Goal: Task Accomplishment & Management: Manage account settings

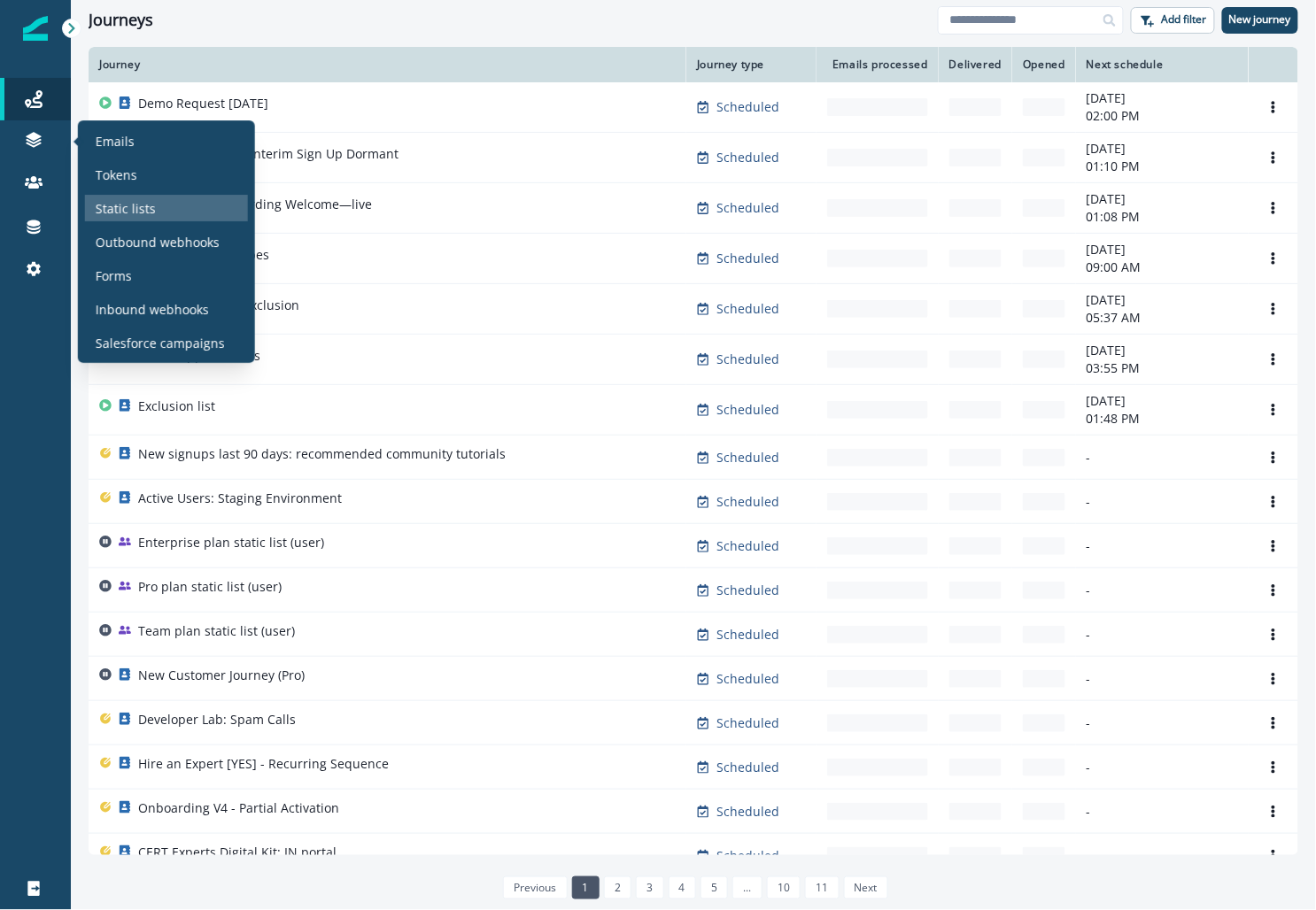
click at [125, 212] on p "Static lists" at bounding box center [125, 208] width 61 height 18
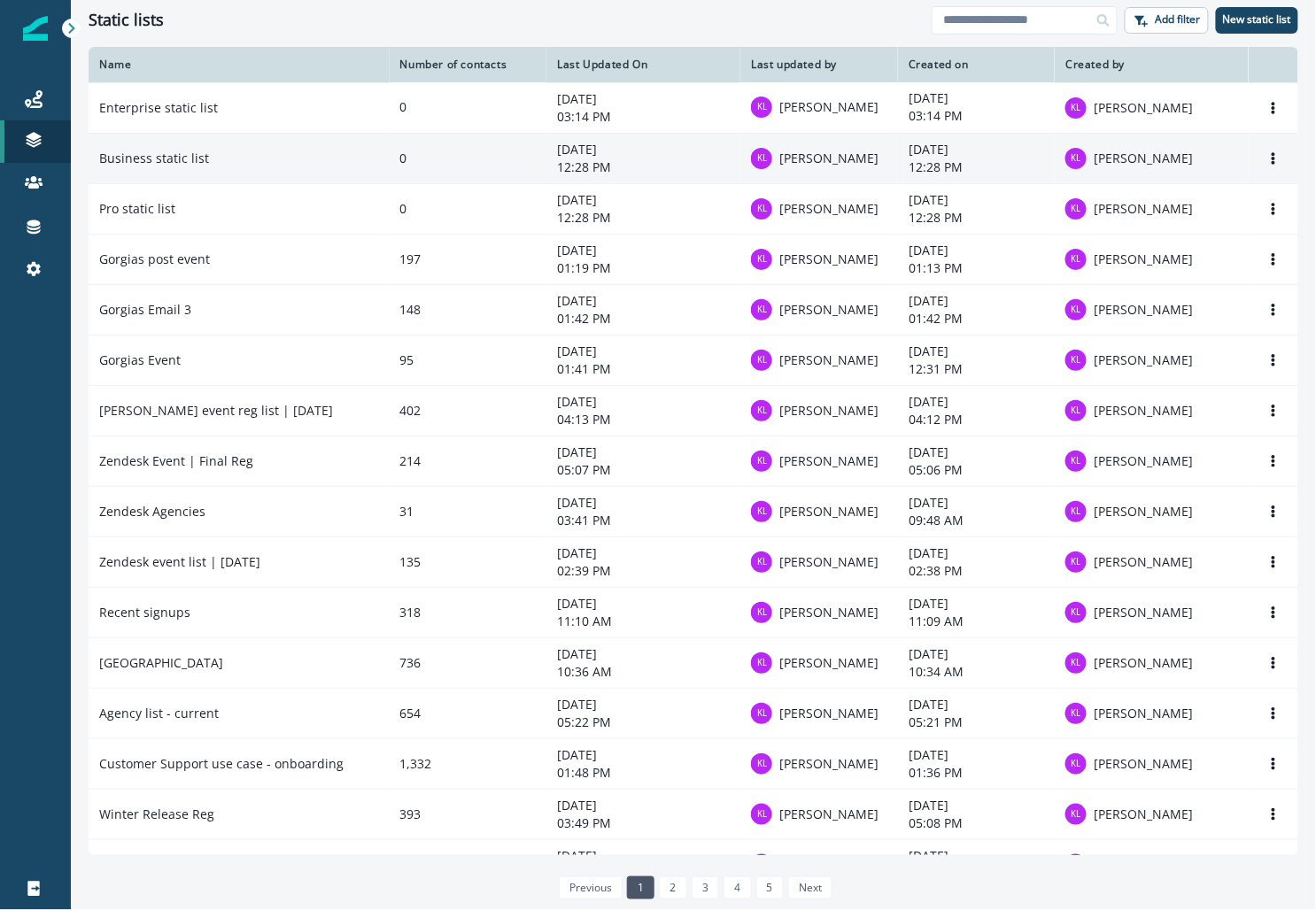
click at [240, 156] on td "Business static list" at bounding box center [239, 158] width 302 height 50
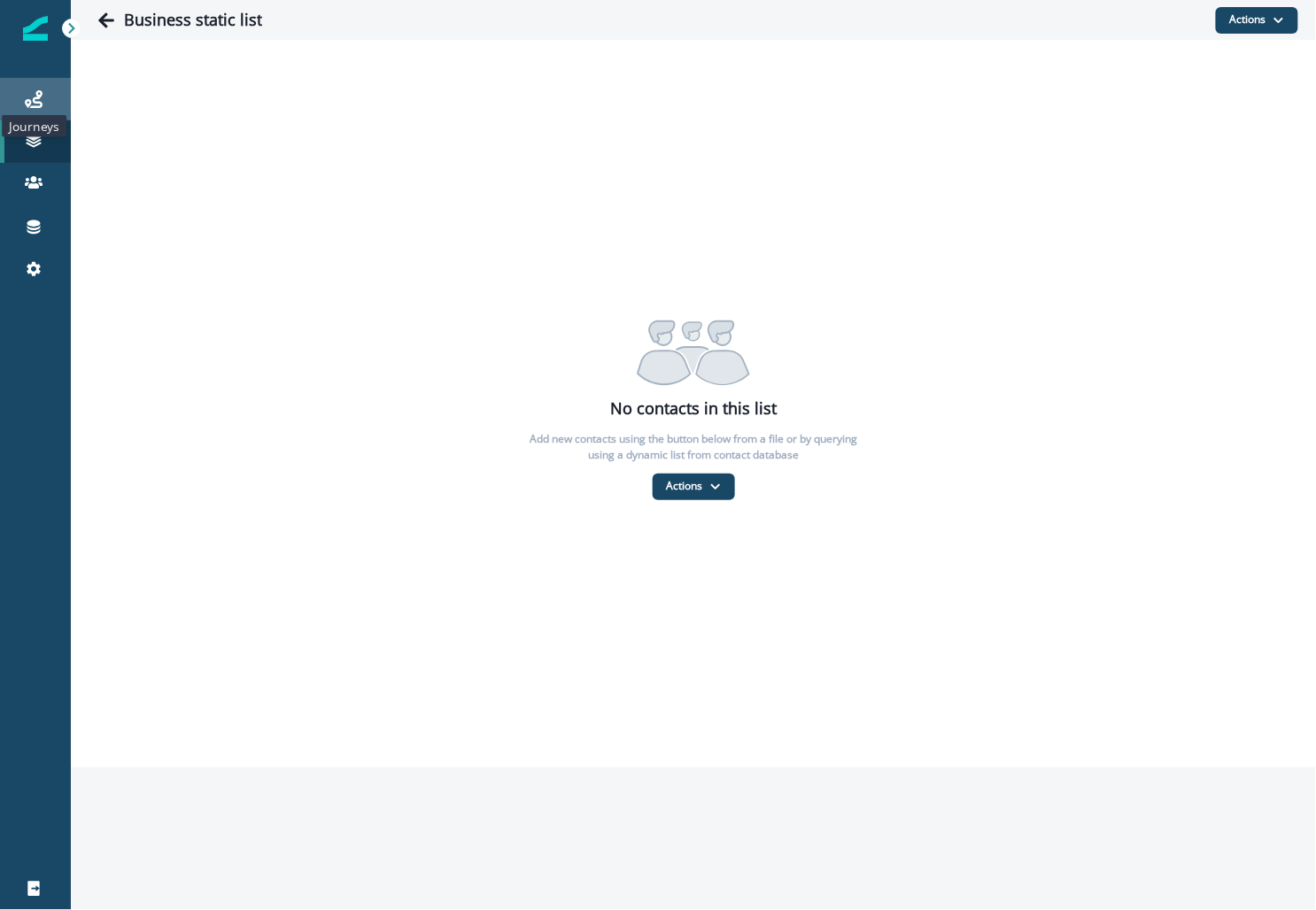
click at [37, 92] on icon at bounding box center [34, 99] width 17 height 17
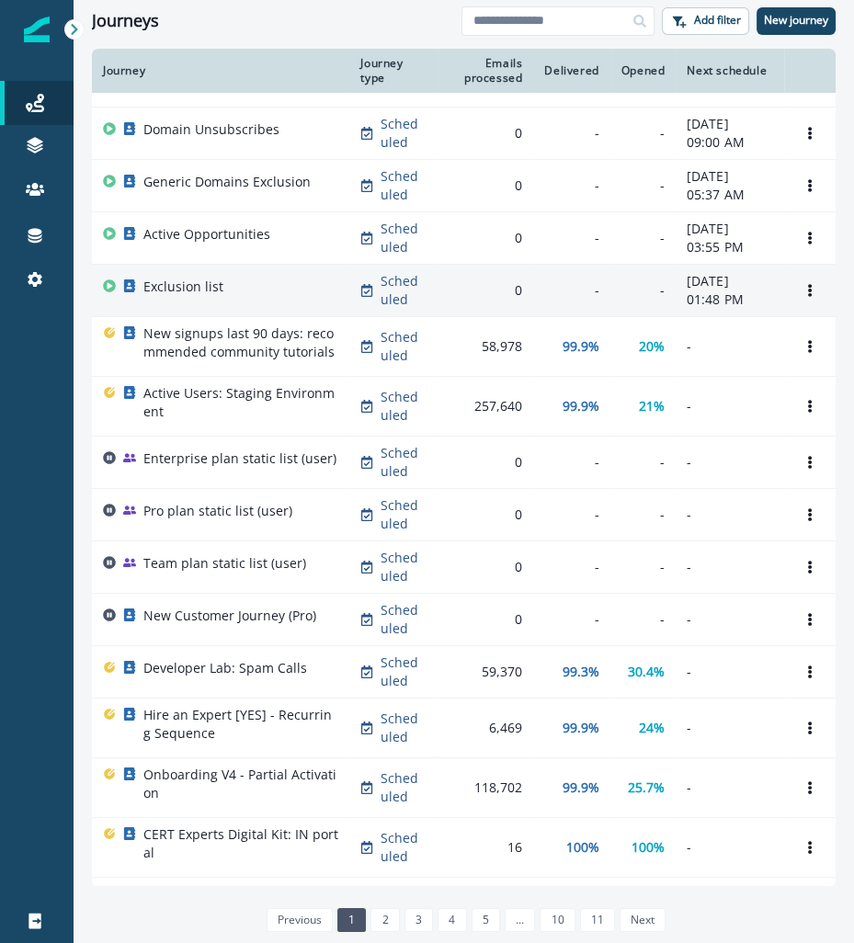
scroll to position [174, 0]
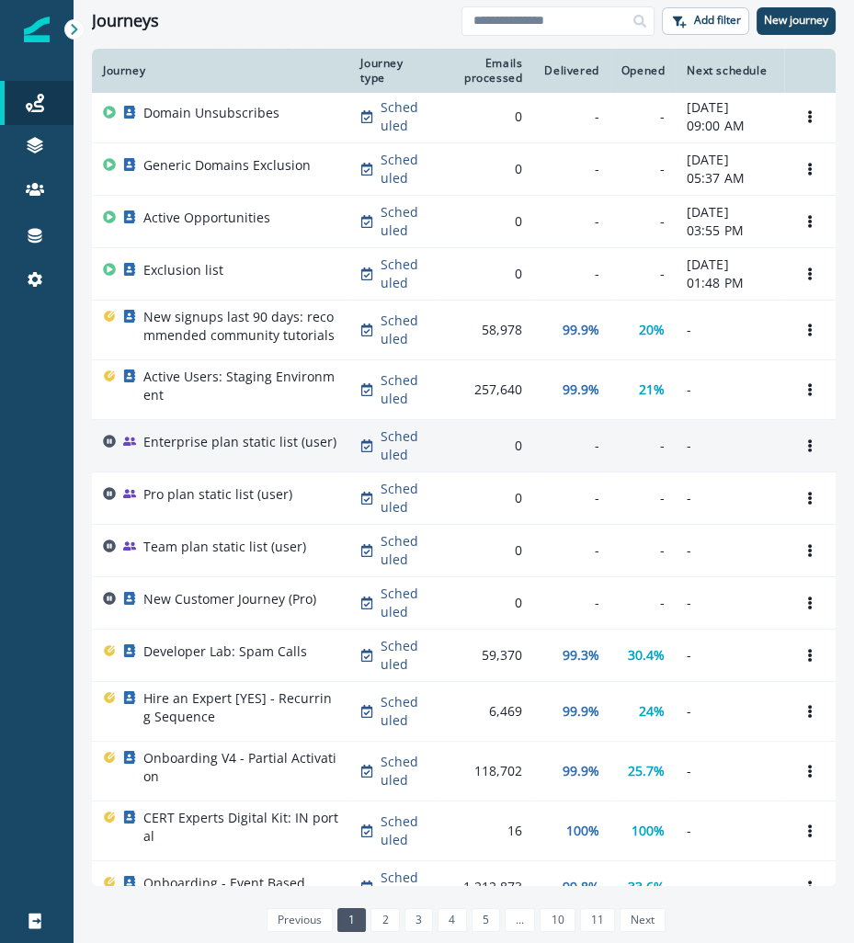
click at [299, 459] on div "Enterprise plan static list (user)" at bounding box center [239, 446] width 193 height 26
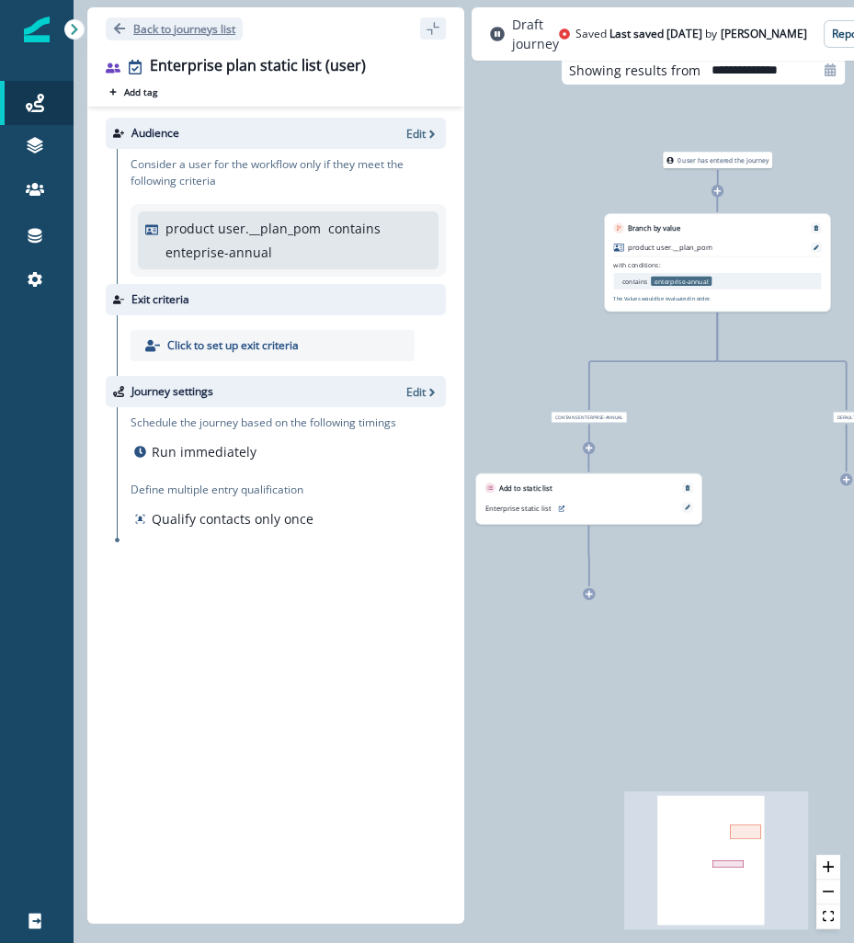
click at [171, 24] on p "Back to journeys list" at bounding box center [184, 29] width 102 height 16
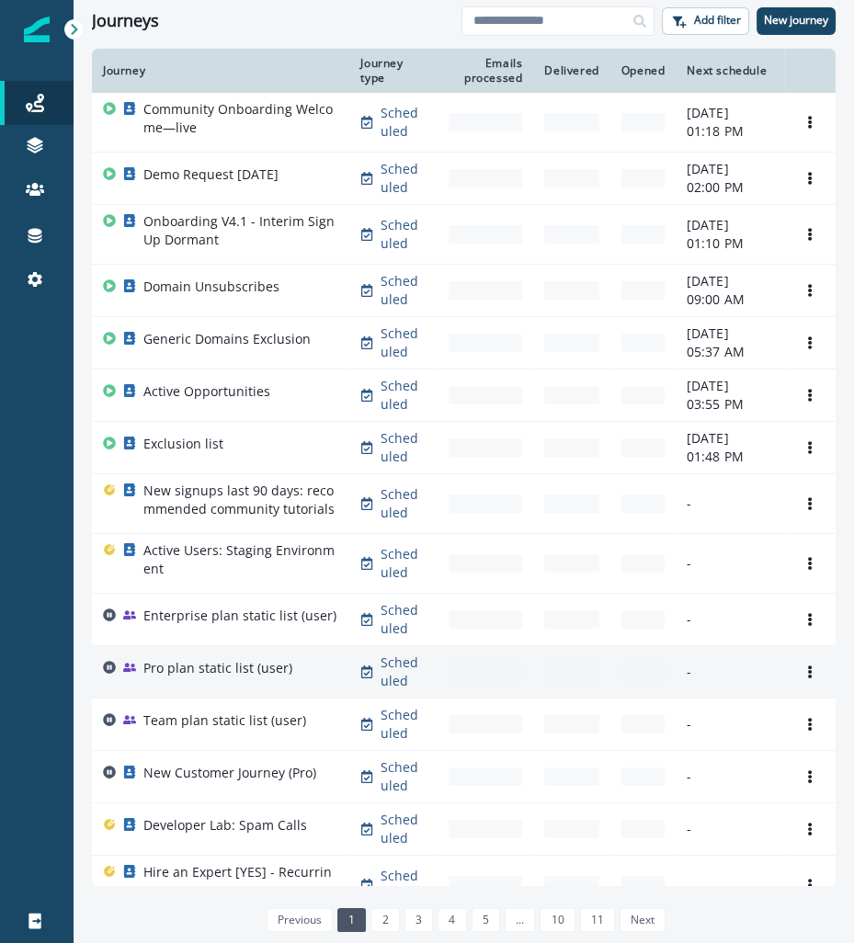
scroll to position [59, 0]
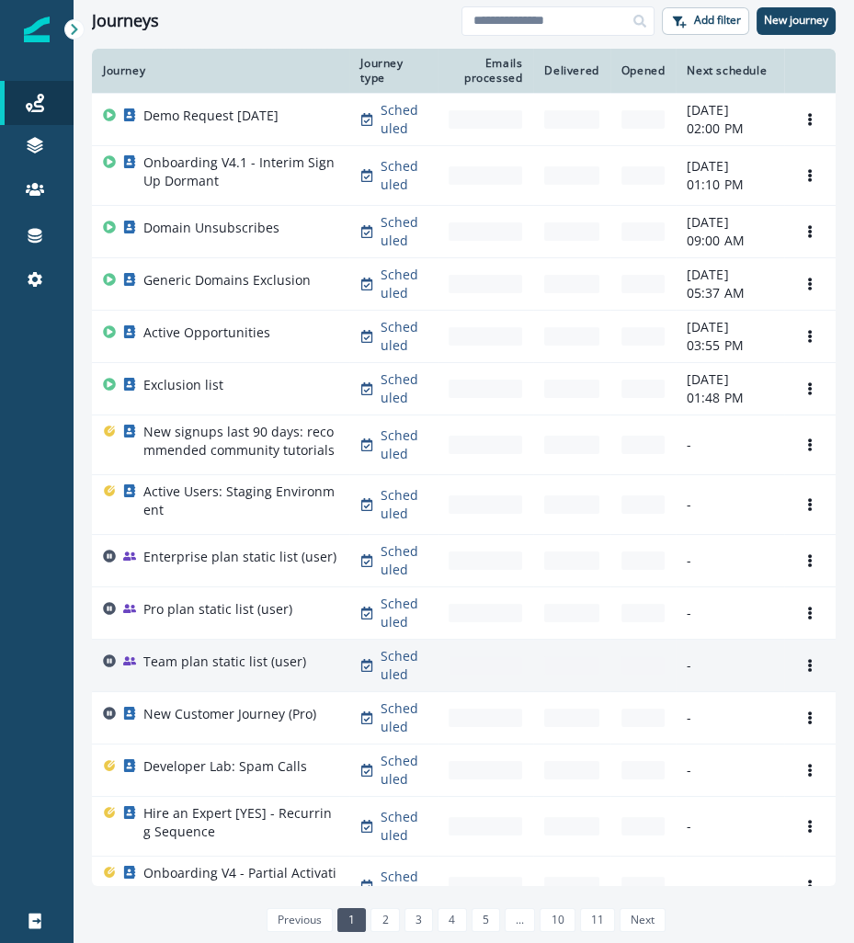
click at [216, 671] on p "Team plan static list (user)" at bounding box center [224, 662] width 163 height 18
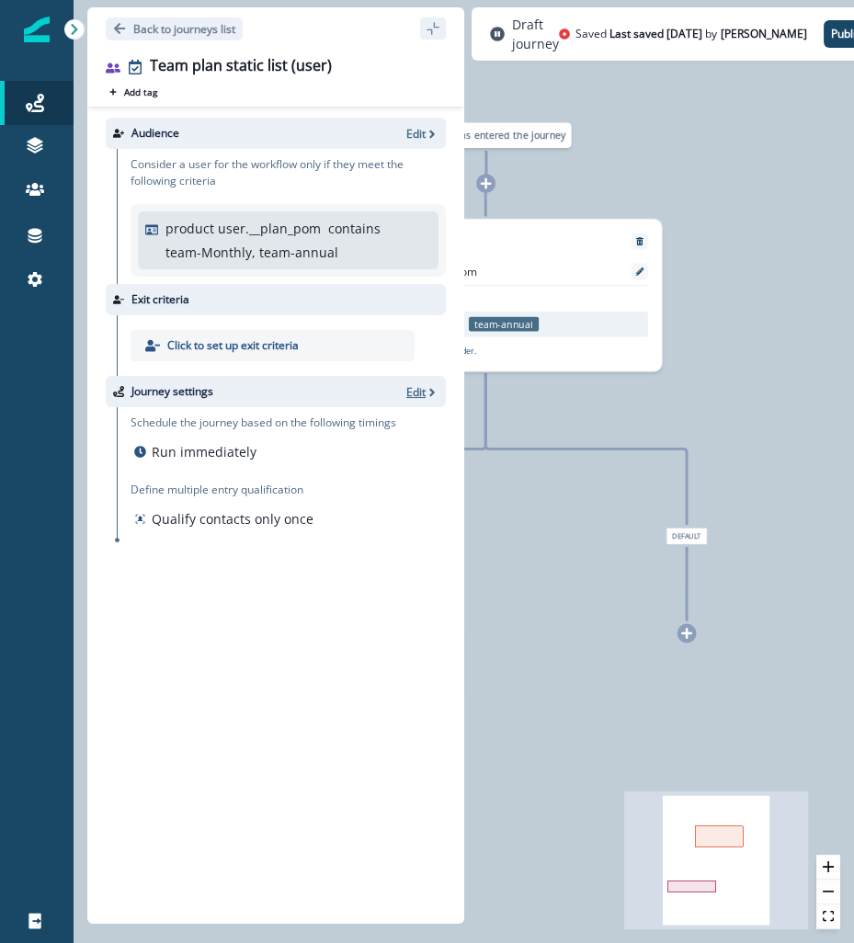
click at [420, 395] on p "Edit" at bounding box center [415, 392] width 19 height 16
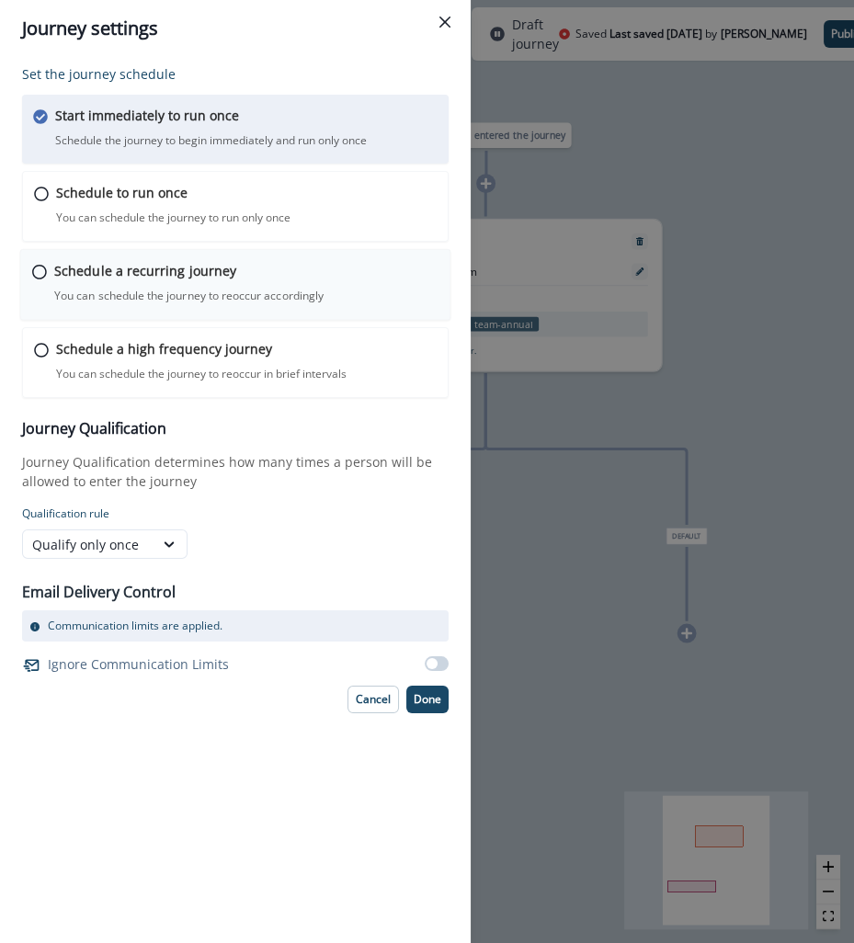
click at [170, 292] on p "You can schedule the journey to reoccur accordingly" at bounding box center [188, 296] width 269 height 17
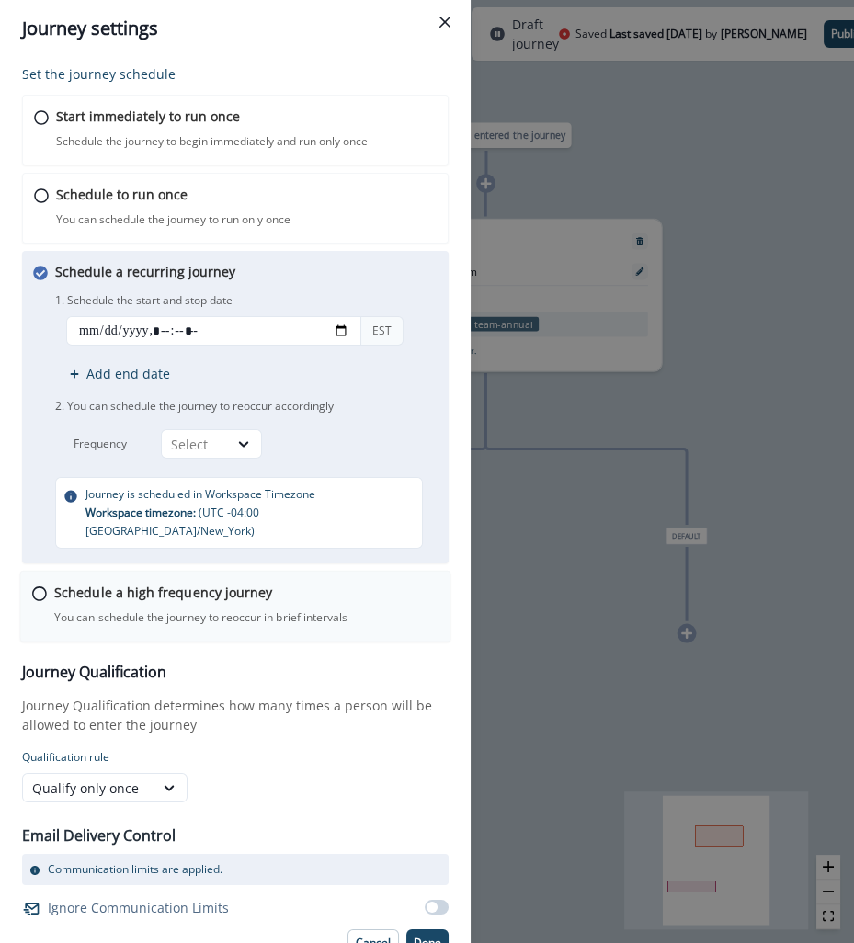
click at [200, 583] on p "Schedule a high frequency journey" at bounding box center [163, 592] width 218 height 19
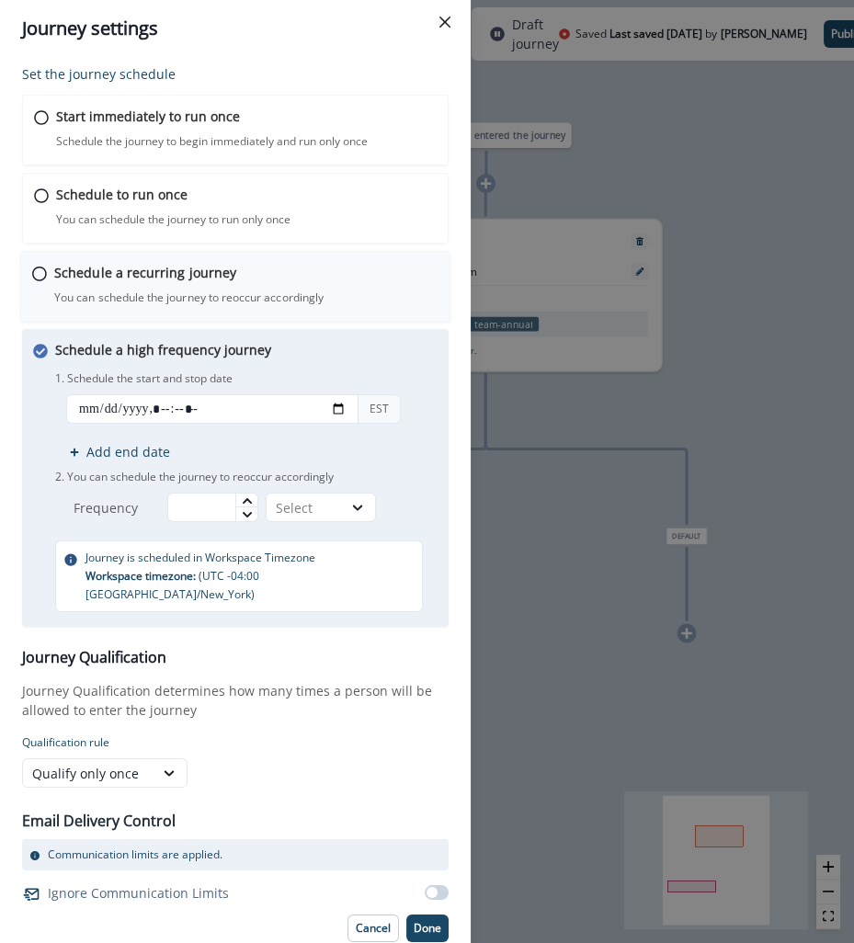
click at [217, 290] on p "You can schedule the journey to reoccur accordingly" at bounding box center [188, 298] width 269 height 17
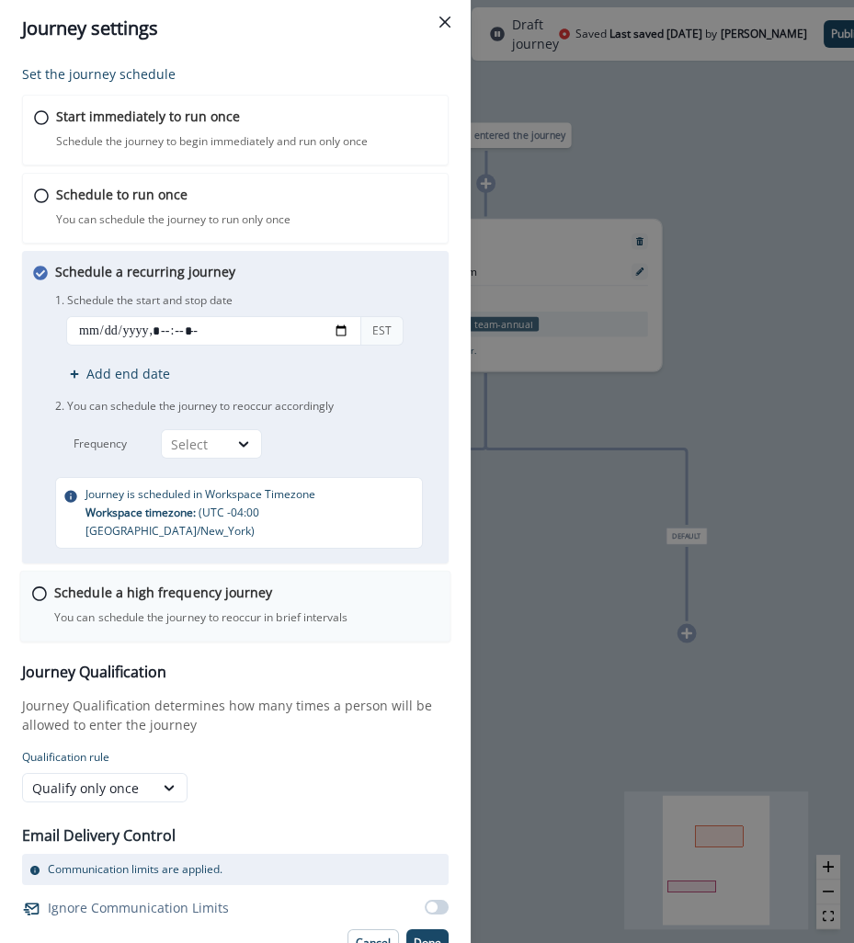
click at [190, 586] on div "Schedule a high frequency journey You can schedule the journey to reoccur in br…" at bounding box center [246, 604] width 384 height 43
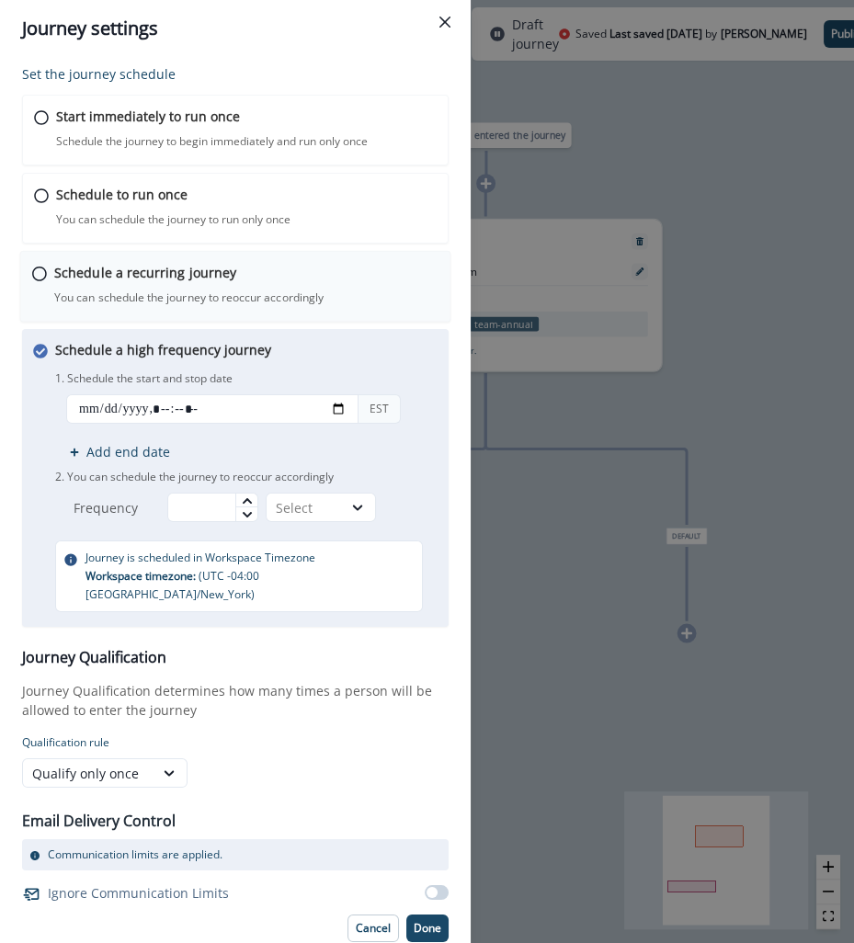
click at [350, 273] on div "Schedule a recurring journey You can schedule the journey to reoccur accordingl…" at bounding box center [246, 284] width 384 height 43
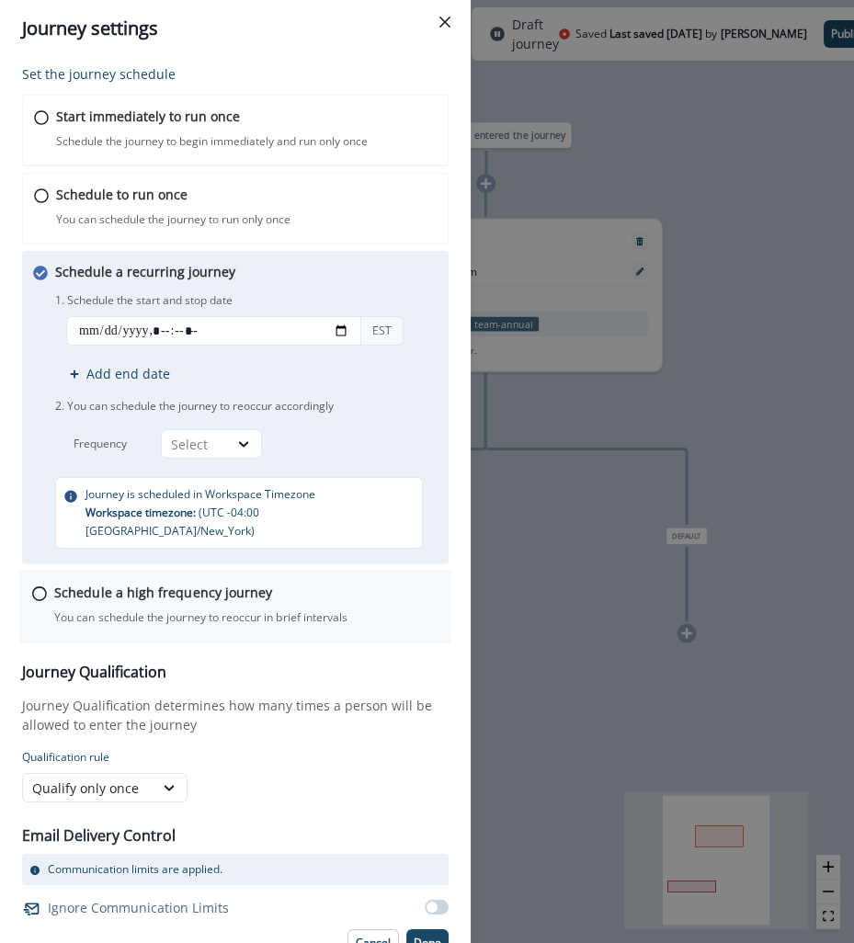
click at [283, 583] on div "Schedule a high frequency journey You can schedule the journey to reoccur in br…" at bounding box center [246, 604] width 384 height 43
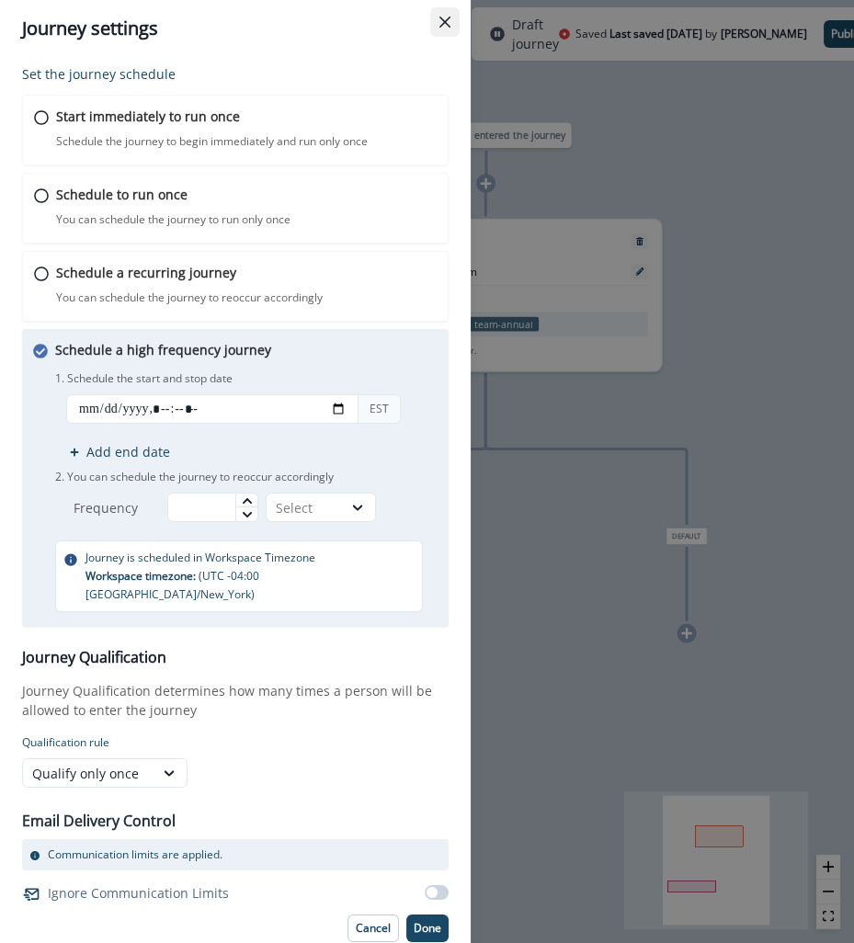
click at [448, 18] on icon "Close" at bounding box center [445, 22] width 11 height 11
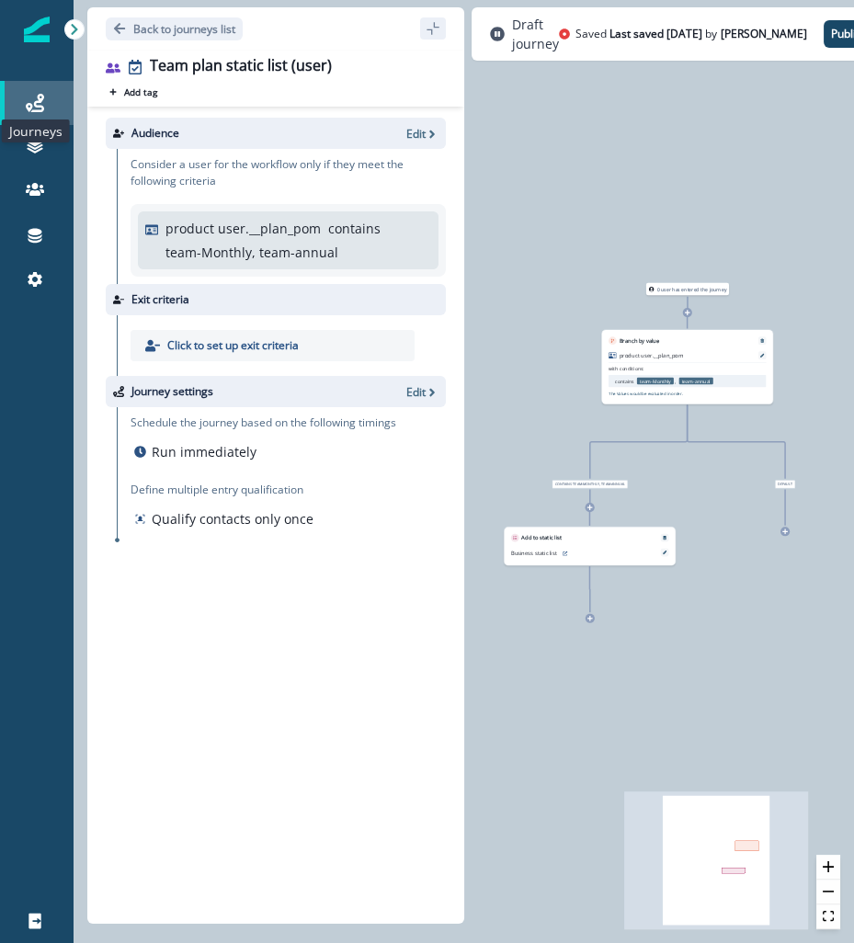
click at [34, 108] on icon at bounding box center [35, 103] width 18 height 18
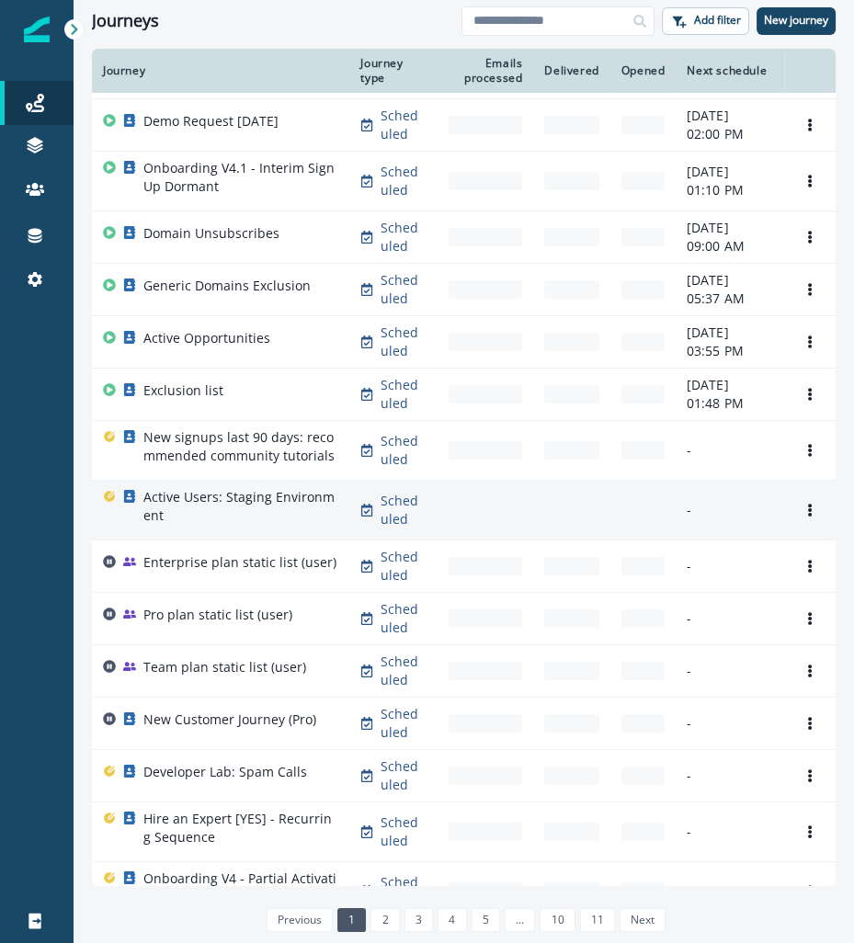
scroll to position [59, 0]
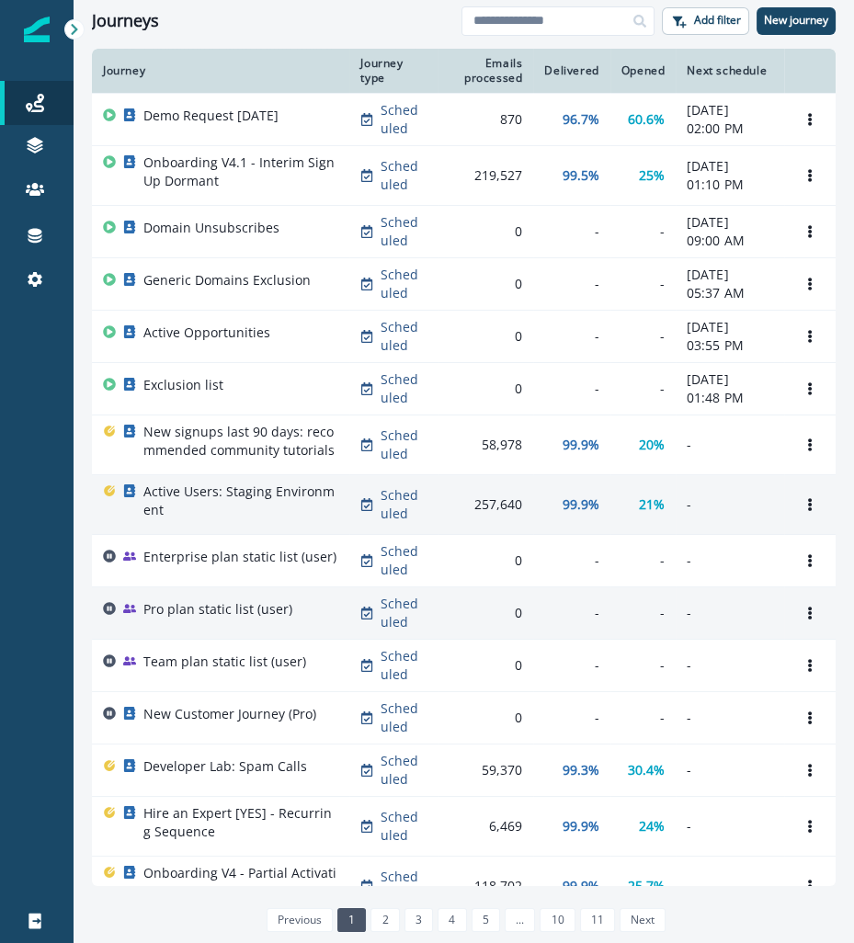
click at [215, 619] on p "Pro plan static list (user)" at bounding box center [217, 609] width 149 height 18
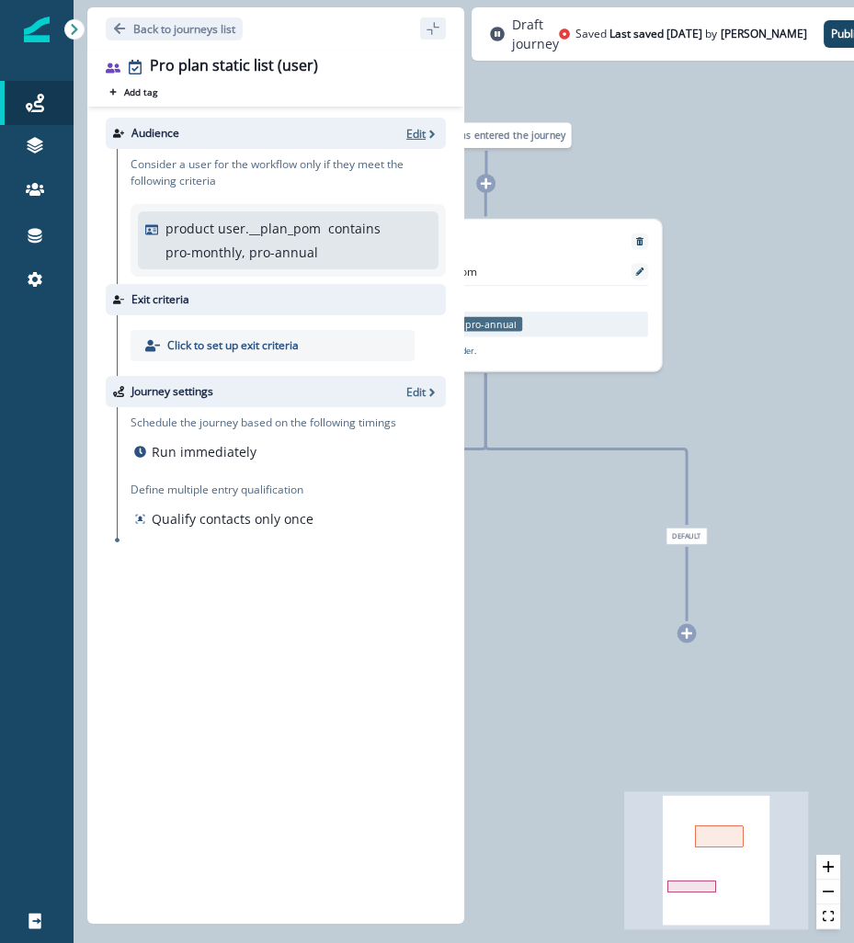
click at [415, 131] on p "Edit" at bounding box center [415, 134] width 19 height 16
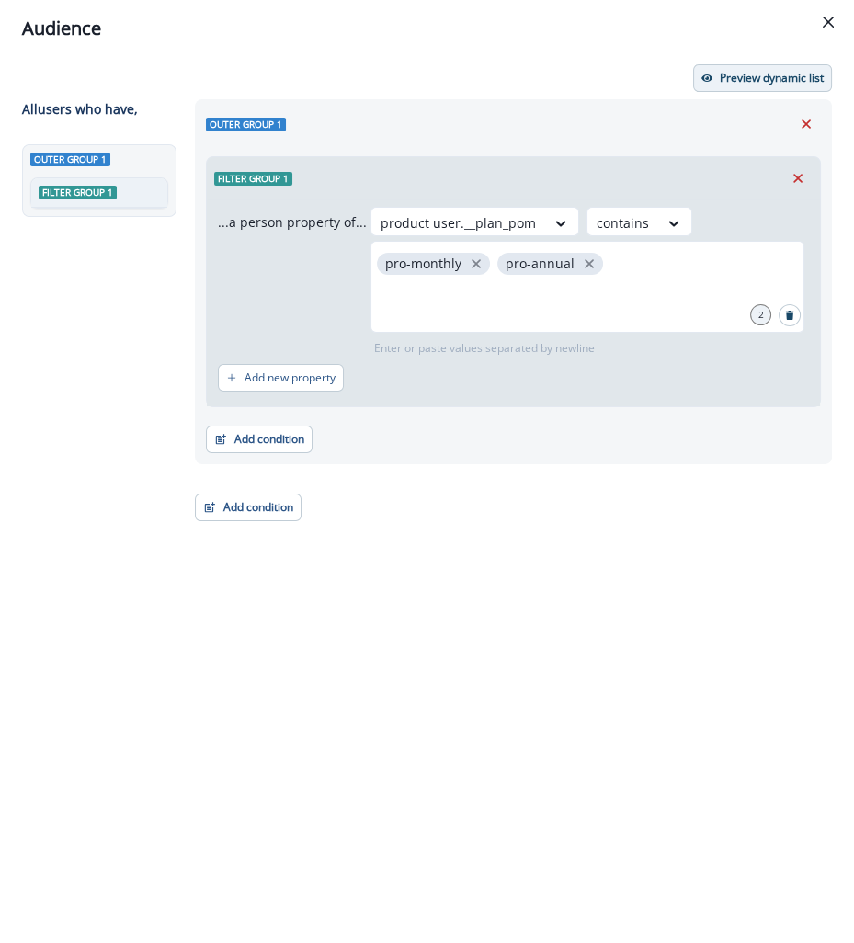
click at [743, 85] on p "Preview dynamic list" at bounding box center [772, 78] width 104 height 13
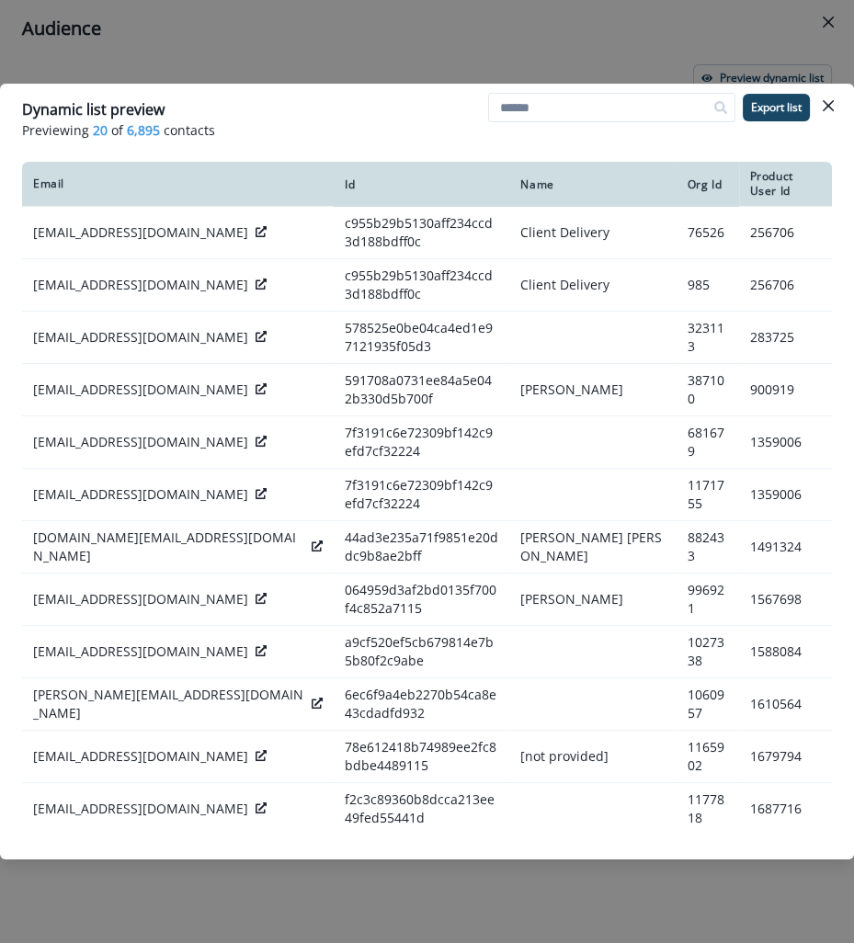
click at [559, 19] on div "Dynamic list preview Previewing 20 of 6,895 contacts Export list Email Id Name …" at bounding box center [427, 471] width 854 height 943
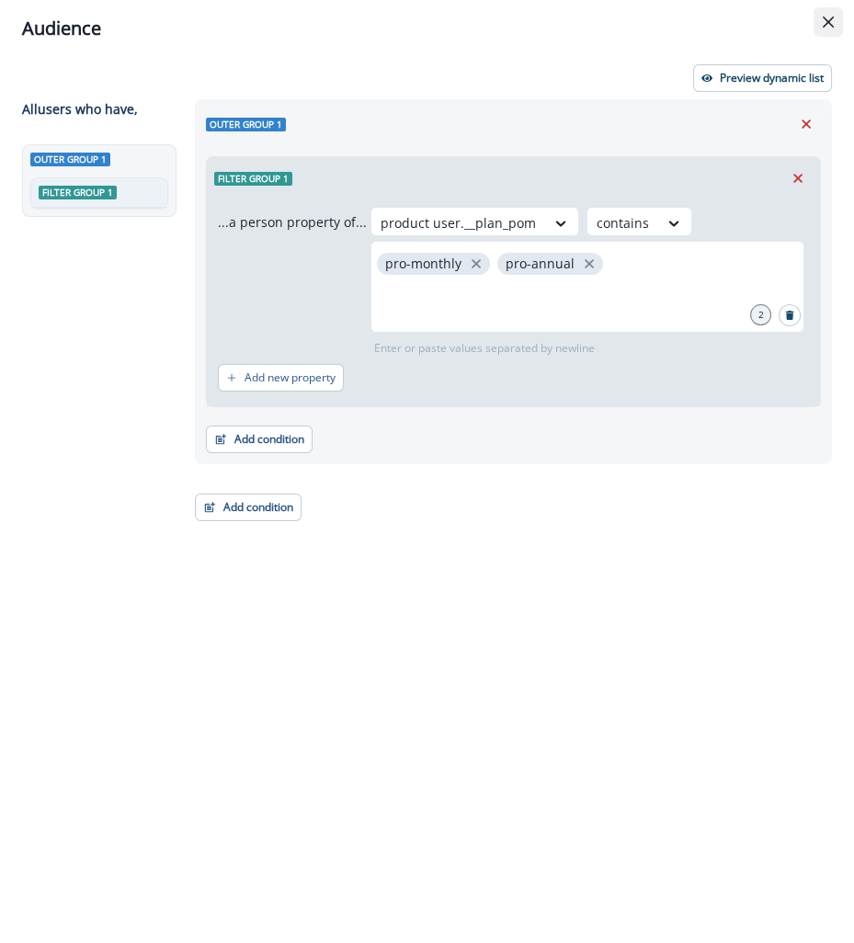
click at [827, 20] on icon "Close" at bounding box center [828, 22] width 11 height 11
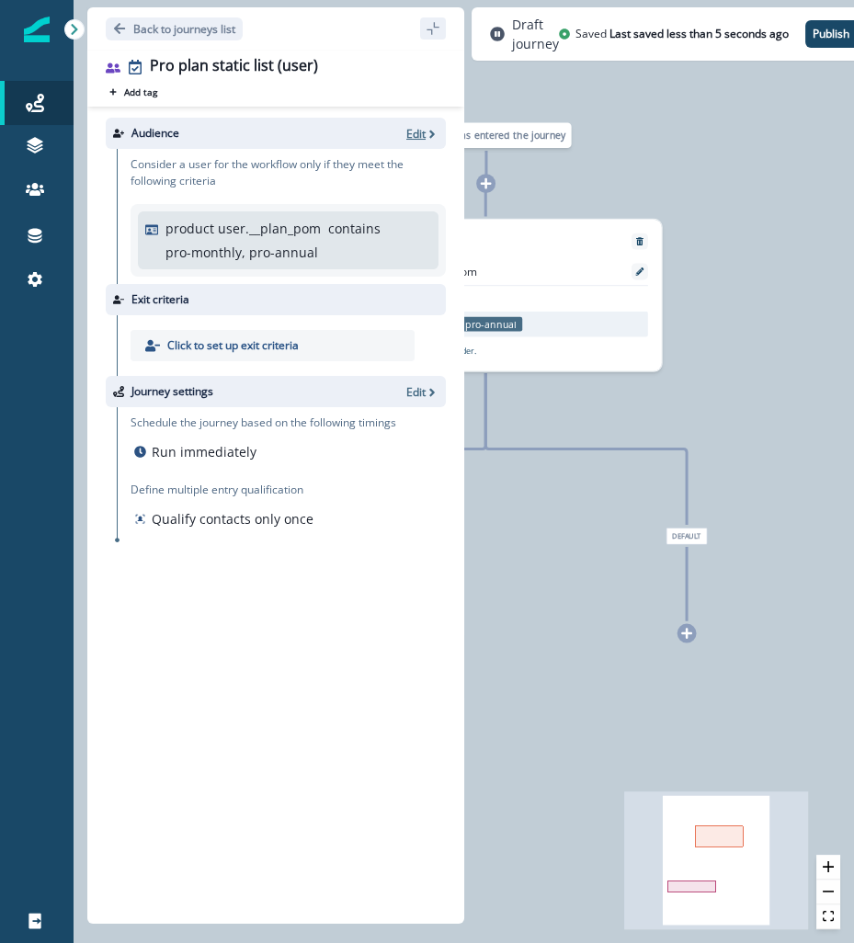
click at [424, 128] on p "Edit" at bounding box center [415, 134] width 19 height 16
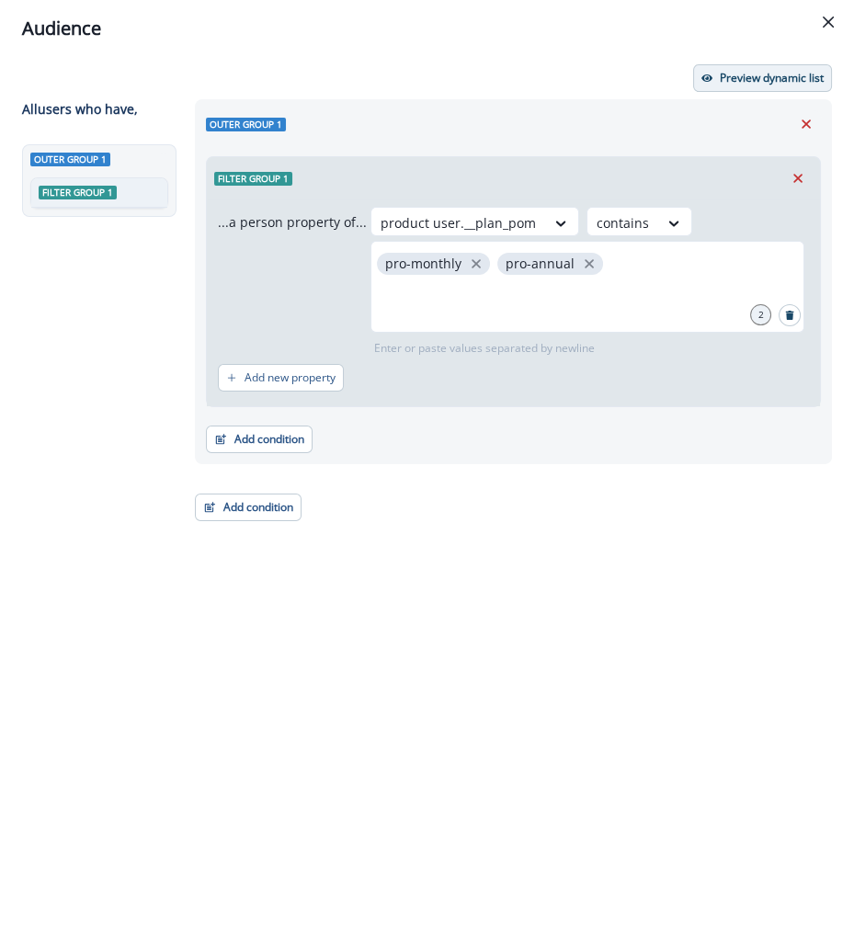
click at [757, 74] on p "Preview dynamic list" at bounding box center [772, 78] width 104 height 13
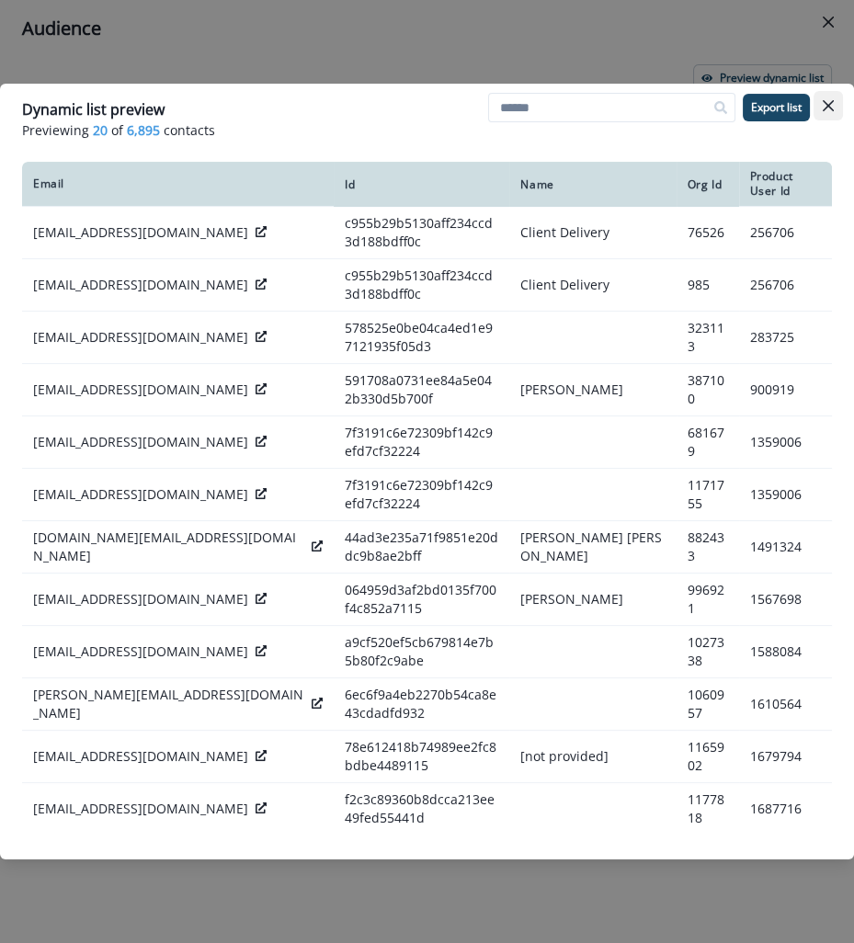
click at [834, 100] on button "Close" at bounding box center [828, 105] width 29 height 29
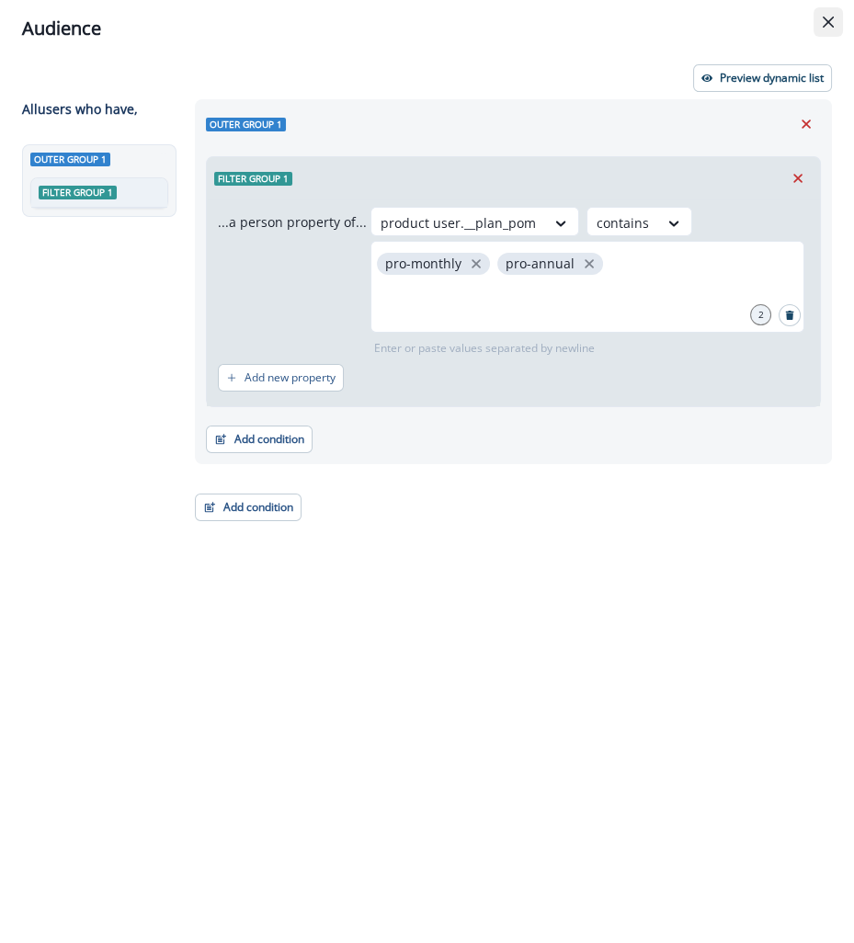
click at [830, 15] on button "Close" at bounding box center [828, 21] width 29 height 29
